Goal: Use online tool/utility: Utilize a website feature to perform a specific function

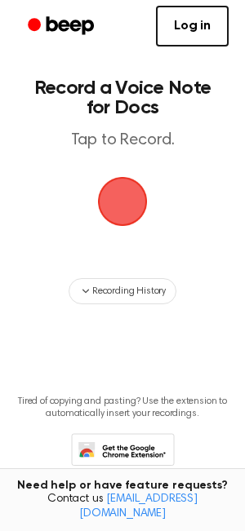
click at [126, 201] on span "button" at bounding box center [123, 202] width 50 height 50
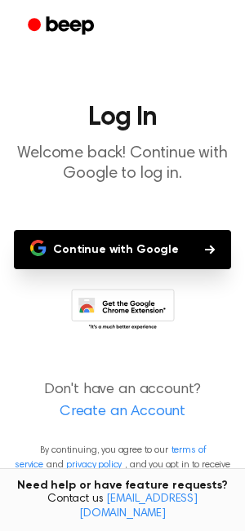
click at [132, 248] on button "Continue with Google" at bounding box center [122, 249] width 217 height 39
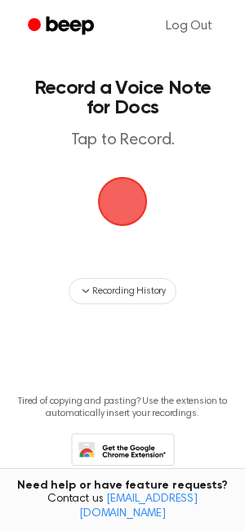
click at [130, 212] on span "button" at bounding box center [122, 201] width 53 height 53
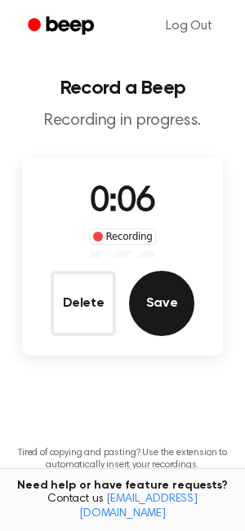
click at [164, 299] on button "Save" at bounding box center [161, 303] width 65 height 65
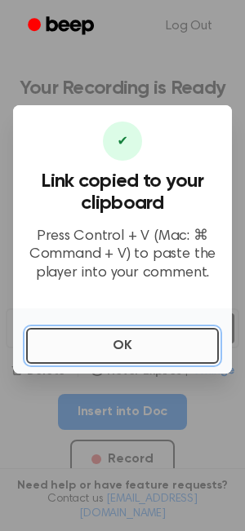
click at [130, 351] on button "OK" at bounding box center [122, 346] width 192 height 36
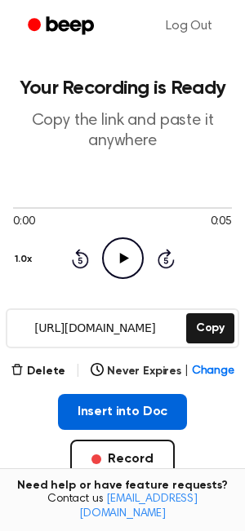
click at [109, 408] on button "Insert into Doc" at bounding box center [123, 412] width 130 height 36
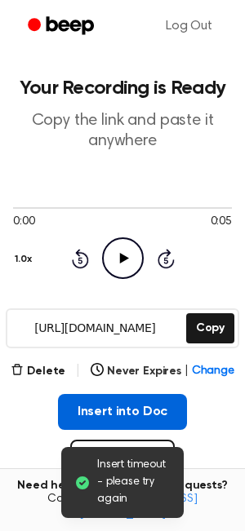
click at [110, 407] on button "Insert into Doc" at bounding box center [123, 412] width 130 height 36
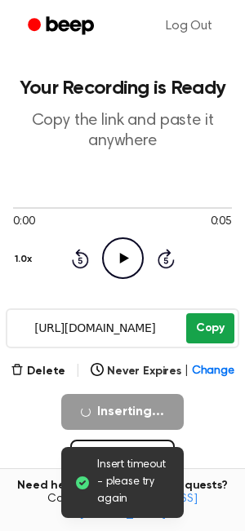
click at [201, 327] on button "Copy" at bounding box center [210, 328] width 48 height 30
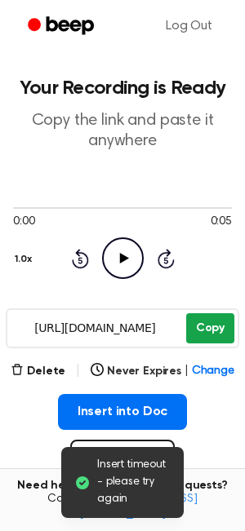
click at [212, 325] on button "Copy" at bounding box center [210, 328] width 48 height 30
